Goal: Navigation & Orientation: Find specific page/section

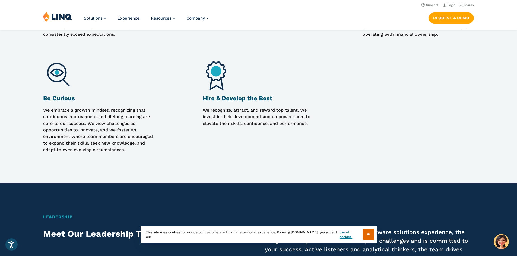
scroll to position [730, 0]
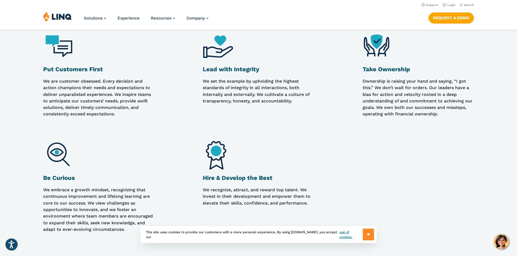
click at [365, 235] on input "**" at bounding box center [368, 235] width 11 height 12
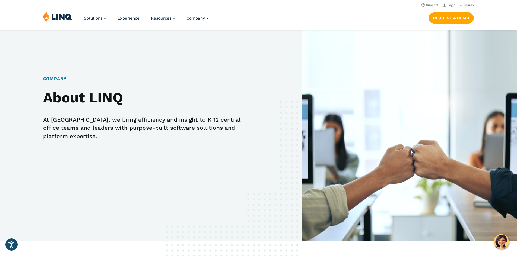
scroll to position [0, 0]
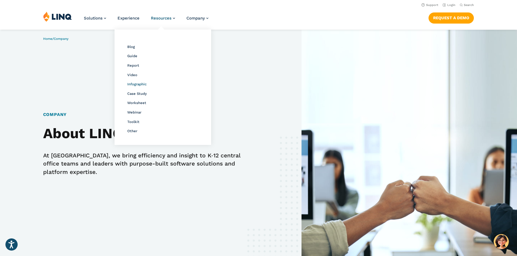
click at [127, 85] on span "Infographic" at bounding box center [136, 84] width 19 height 4
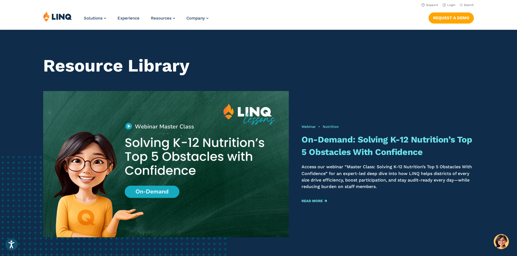
click at [68, 16] on img at bounding box center [57, 16] width 29 height 10
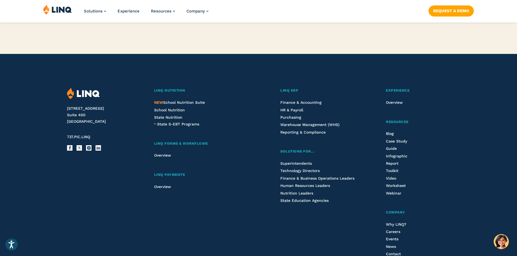
scroll to position [1383, 0]
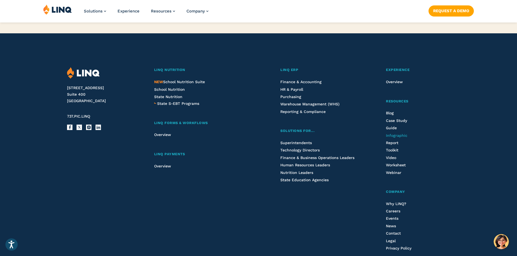
click at [397, 136] on span "Infographic" at bounding box center [396, 135] width 21 height 4
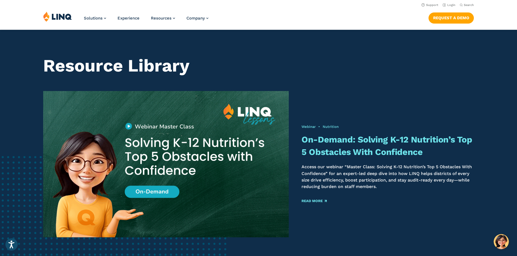
click at [51, 17] on img at bounding box center [57, 16] width 29 height 10
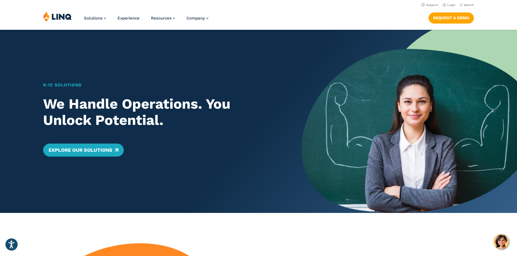
click at [60, 18] on img at bounding box center [57, 16] width 29 height 10
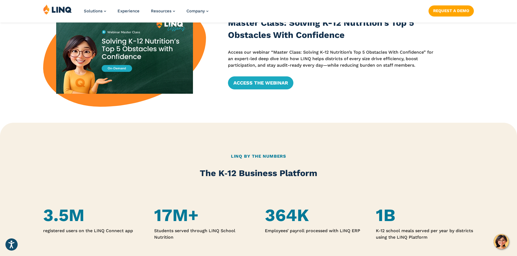
scroll to position [407, 0]
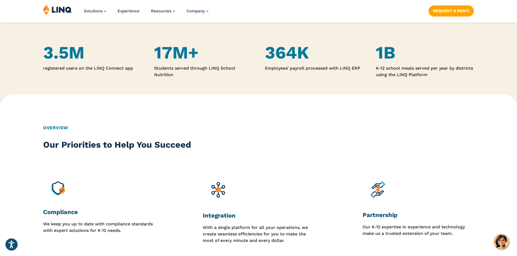
drag, startPoint x: 257, startPoint y: 190, endPoint x: 247, endPoint y: 189, distance: 10.6
click at [247, 189] on figure at bounding box center [258, 190] width 111 height 35
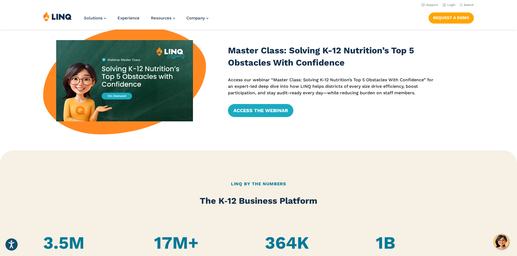
scroll to position [0, 0]
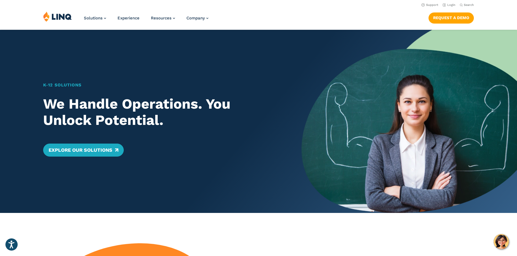
click at [54, 12] on img at bounding box center [57, 16] width 29 height 10
click at [59, 15] on img at bounding box center [57, 16] width 29 height 10
click at [55, 17] on img at bounding box center [57, 16] width 29 height 10
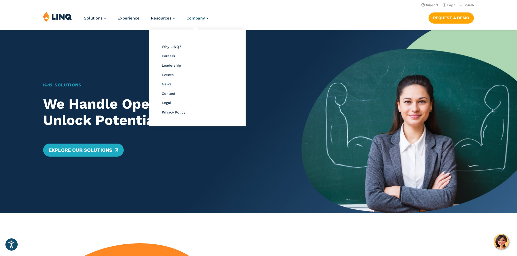
click at [168, 83] on span "News" at bounding box center [167, 84] width 10 height 4
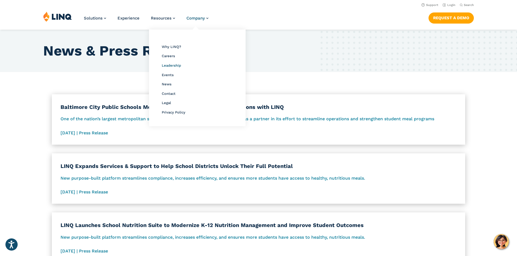
click at [173, 66] on span "Leadership" at bounding box center [171, 65] width 19 height 4
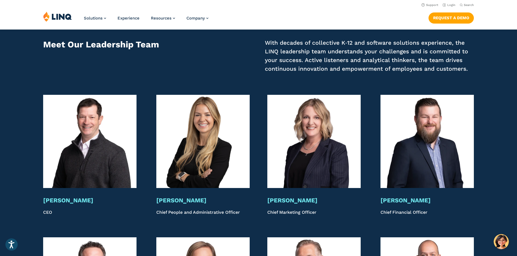
scroll to position [976, 0]
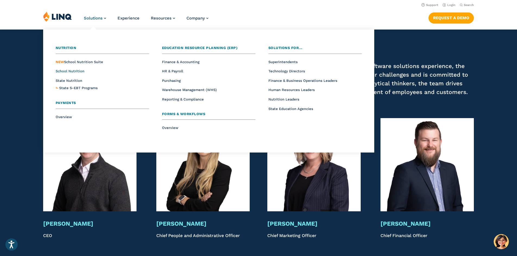
click at [68, 71] on span "School Nutrition" at bounding box center [70, 71] width 29 height 4
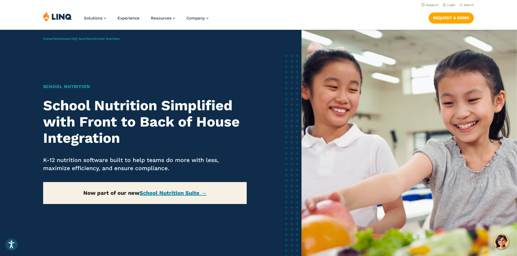
click at [55, 18] on img at bounding box center [57, 16] width 29 height 10
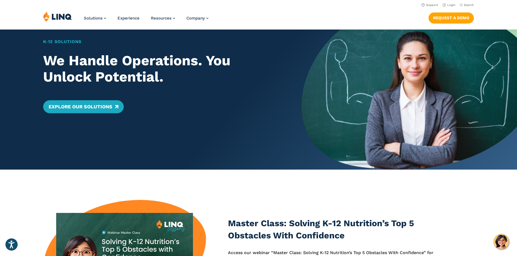
scroll to position [27, 0]
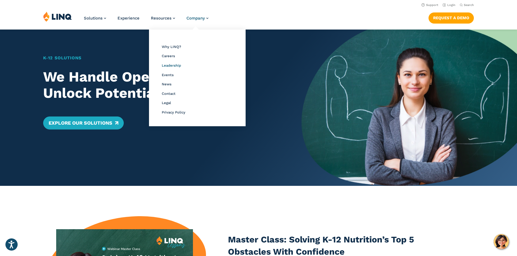
click at [174, 65] on span "Leadership" at bounding box center [171, 65] width 19 height 4
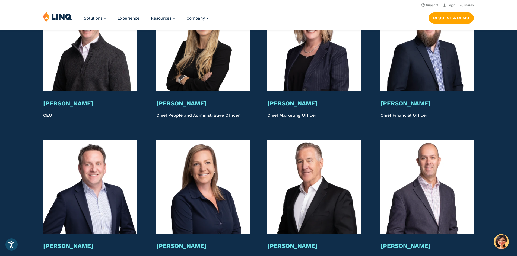
scroll to position [1015, 0]
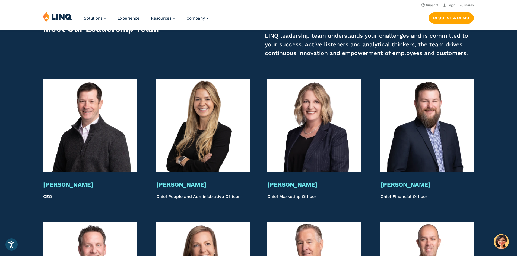
click at [74, 151] on img at bounding box center [89, 125] width 93 height 93
click at [75, 155] on img at bounding box center [89, 125] width 93 height 93
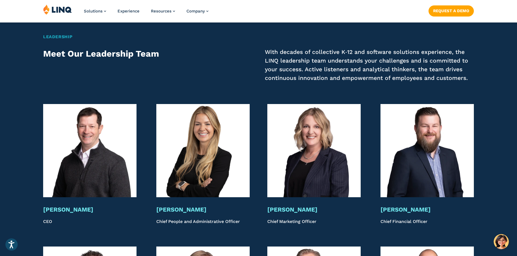
scroll to position [1003, 0]
